Goal: Task Accomplishment & Management: Manage account settings

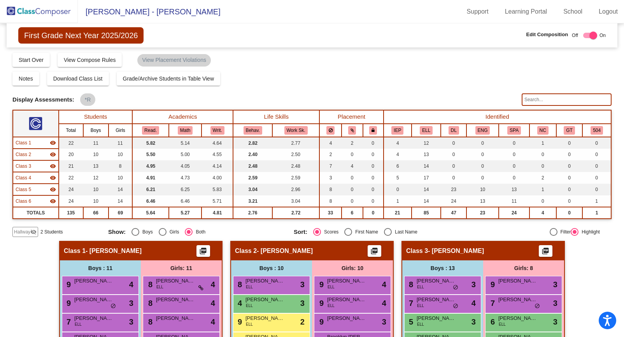
click at [48, 33] on span "First Grade Next Year 2025/2026" at bounding box center [80, 35] width 125 height 16
click at [42, 12] on img at bounding box center [39, 11] width 78 height 23
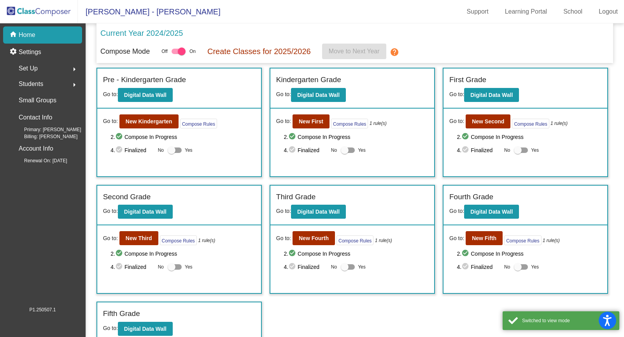
click at [42, 68] on div "Set Up arrow_right" at bounding box center [45, 69] width 74 height 16
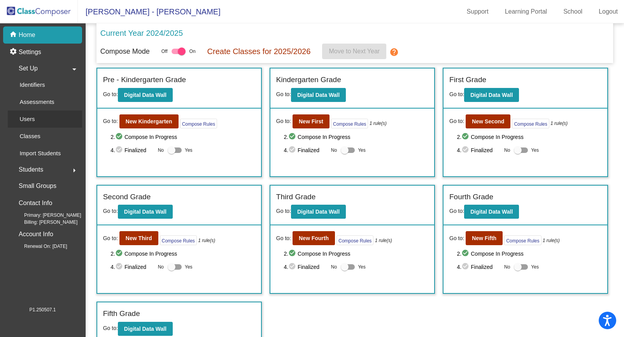
click at [29, 120] on p "Users" at bounding box center [26, 118] width 15 height 9
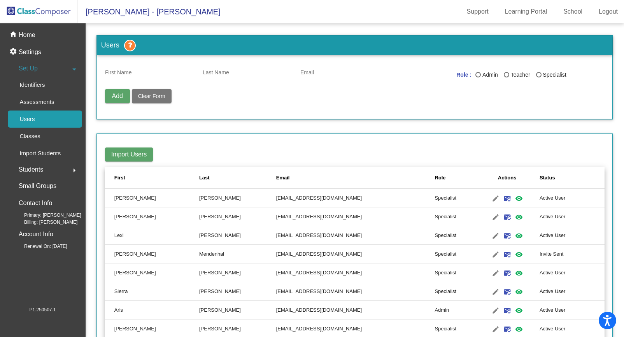
click at [133, 69] on div "First Name" at bounding box center [150, 70] width 90 height 15
type input "s"
type input "[GEOGRAPHIC_DATA]"
type input "[PERSON_NAME]"
click at [322, 75] on input "Email" at bounding box center [374, 73] width 148 height 6
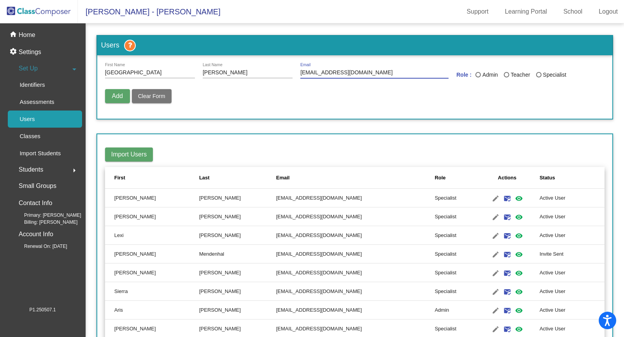
type input "[EMAIL_ADDRESS][DOMAIN_NAME]"
click at [505, 75] on div "Last Name" at bounding box center [506, 74] width 5 height 5
click at [506, 77] on input "Teacher" at bounding box center [506, 77] width 0 height 0
radio input "true"
click at [119, 96] on span "Add" at bounding box center [117, 96] width 11 height 7
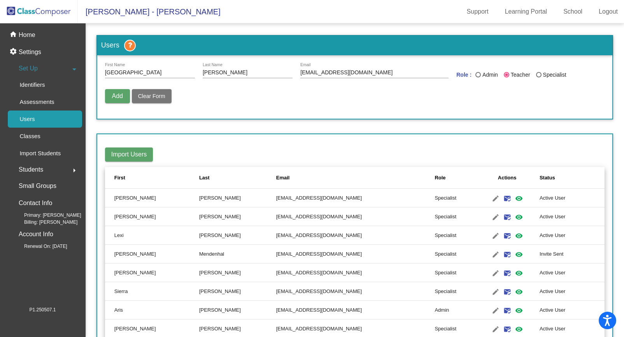
radio input "false"
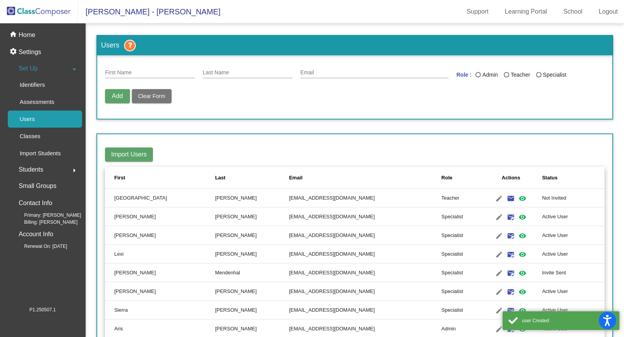
click at [133, 71] on input "First Name" at bounding box center [150, 73] width 90 height 6
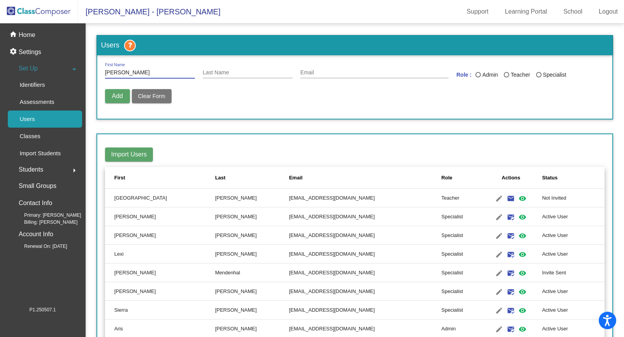
type input "[PERSON_NAME]"
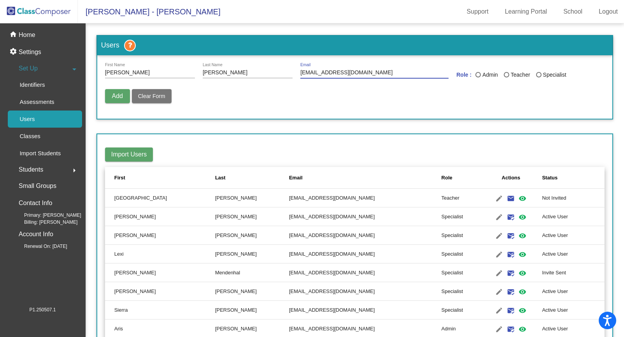
type input "[EMAIL_ADDRESS][DOMAIN_NAME]"
click at [504, 75] on div "Last Name" at bounding box center [506, 74] width 5 height 5
click at [506, 77] on input "Teacher" at bounding box center [506, 77] width 0 height 0
radio input "true"
click at [119, 94] on span "Add" at bounding box center [117, 96] width 11 height 7
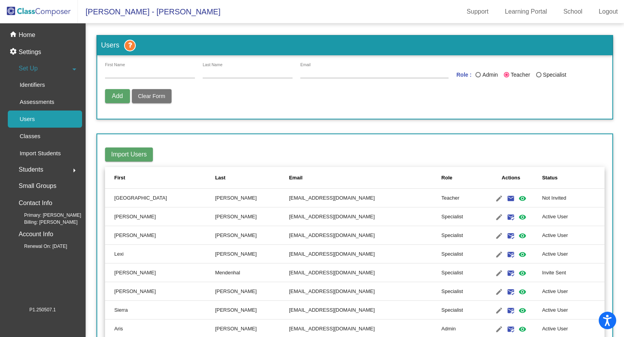
radio input "false"
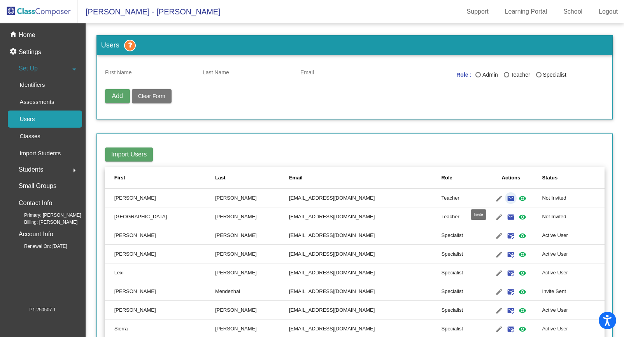
click at [506, 199] on mat-icon "email" at bounding box center [510, 198] width 9 height 9
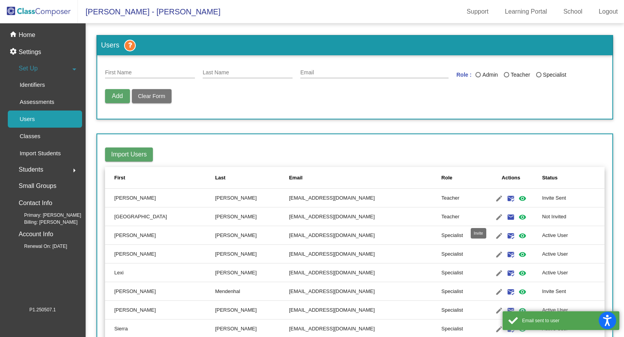
click at [506, 216] on mat-icon "email" at bounding box center [510, 216] width 9 height 9
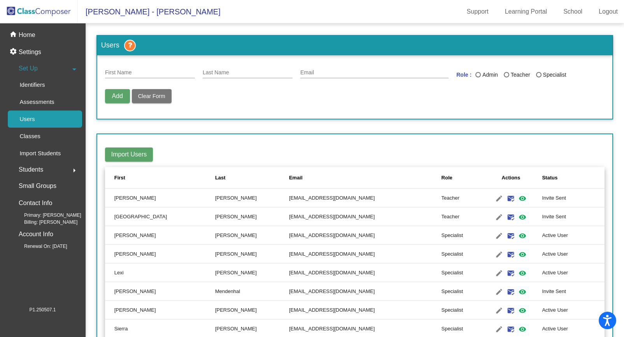
click at [35, 11] on img at bounding box center [39, 11] width 78 height 23
